Goal: Information Seeking & Learning: Learn about a topic

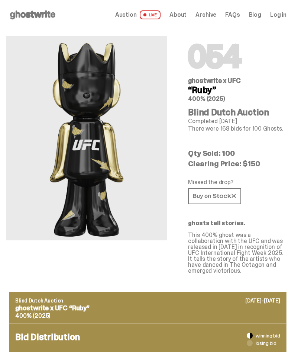
click at [132, 14] on span "Auction" at bounding box center [126, 15] width 22 height 6
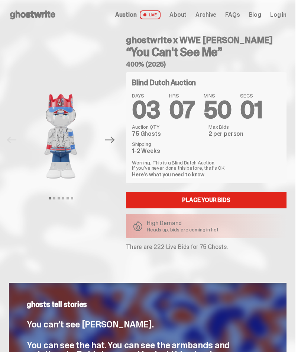
click at [71, 145] on img at bounding box center [61, 136] width 78 height 97
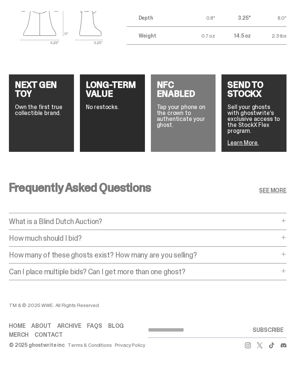
scroll to position [1109, 0]
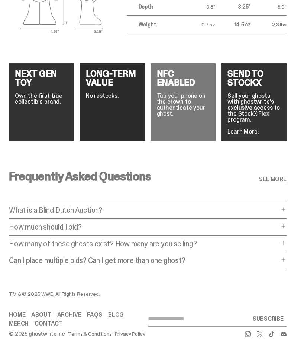
click at [39, 206] on p "What is a Blind Dutch Auction?" at bounding box center [144, 209] width 270 height 7
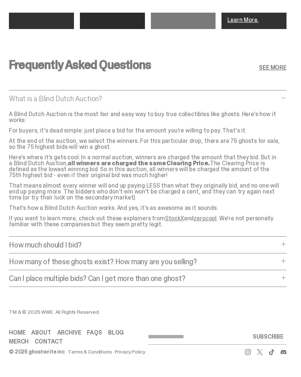
scroll to position [1232, 0]
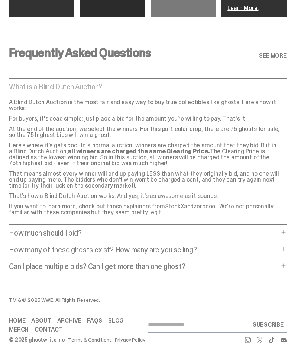
click at [43, 229] on p "How much should I bid?" at bounding box center [144, 232] width 270 height 7
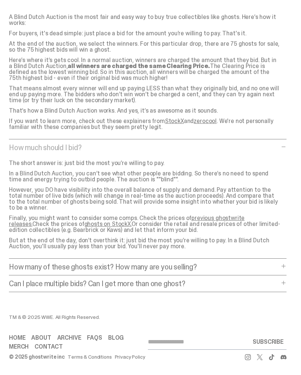
scroll to position [1329, 0]
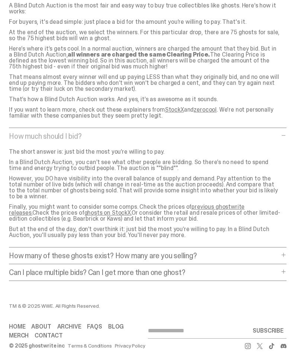
click at [247, 252] on p "How many of these ghosts exist? How many are you selling?" at bounding box center [144, 255] width 270 height 7
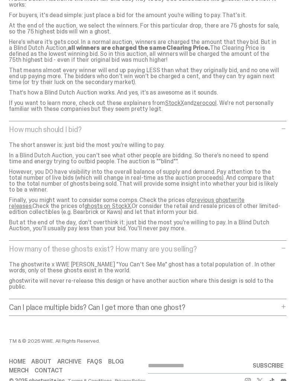
scroll to position [1335, 0]
click at [97, 304] on p "Can I place multiple bids? Can I get more than one ghost?" at bounding box center [144, 307] width 270 height 7
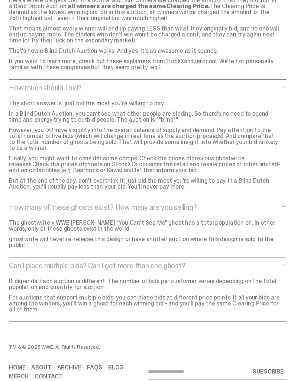
scroll to position [1377, 0]
click at [20, 365] on link "Home" at bounding box center [17, 368] width 16 height 6
